Goal: Task Accomplishment & Management: Use online tool/utility

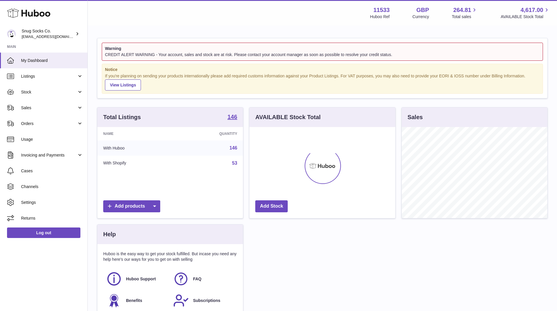
scroll to position [91, 146]
click at [33, 105] on span "Sales" at bounding box center [49, 108] width 56 height 6
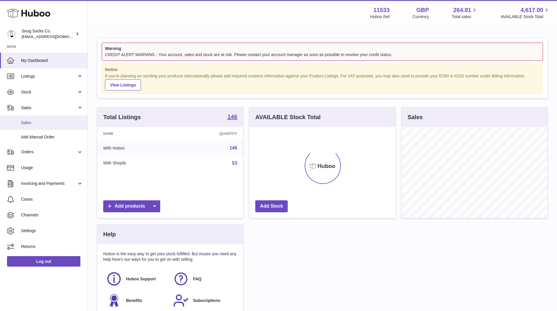
click at [41, 122] on span "Sales" at bounding box center [52, 123] width 62 height 6
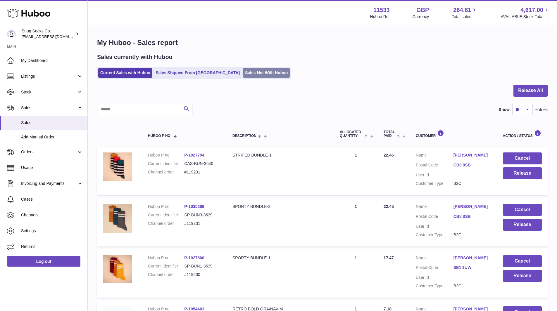
click at [243, 73] on link "Sales Not With Huboo" at bounding box center [266, 73] width 47 height 10
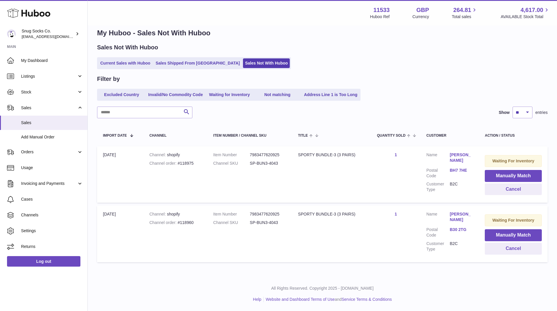
scroll to position [15, 0]
click at [111, 60] on link "Current Sales with Huboo" at bounding box center [125, 63] width 54 height 10
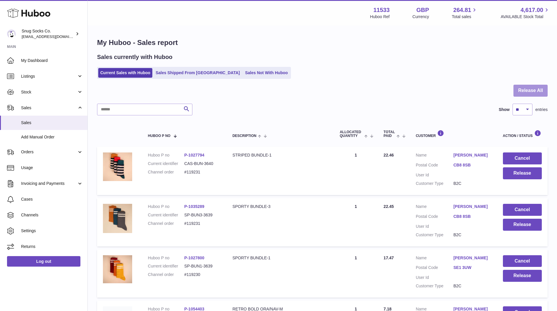
click at [540, 95] on button "Release All" at bounding box center [530, 91] width 34 height 12
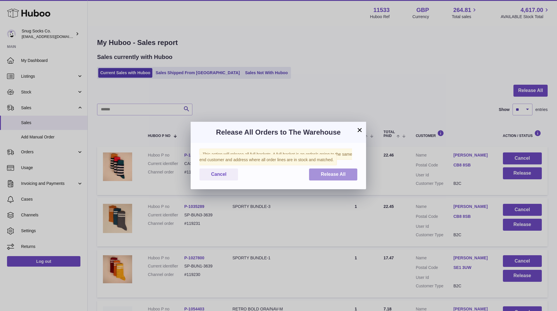
click at [338, 171] on button "Release All" at bounding box center [333, 175] width 48 height 12
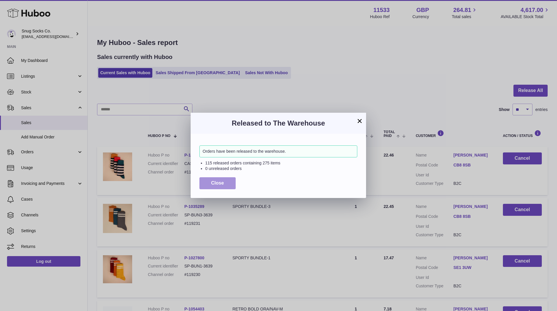
click at [224, 183] on button "Close" at bounding box center [217, 183] width 36 height 12
